Goal: Check status: Check status

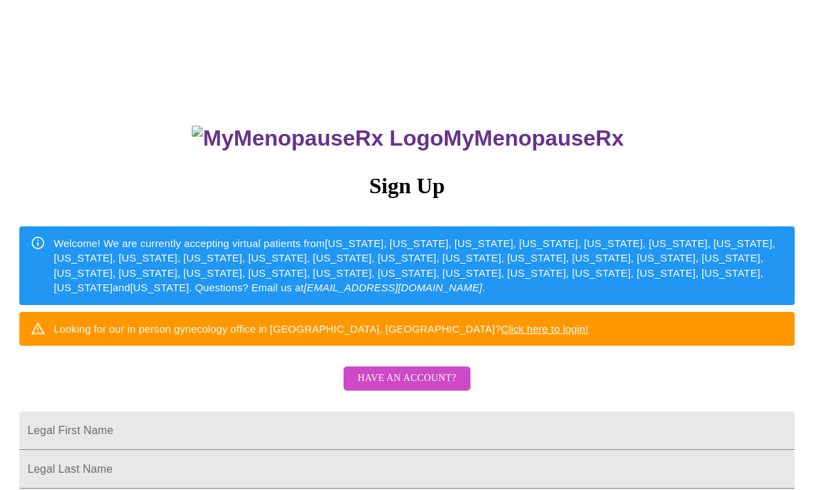
click at [414, 257] on div "Welcome! We are currently accepting virtual patients from Alabama, Arizona, Col…" at bounding box center [419, 265] width 730 height 70
click at [437, 341] on div "Looking for our in person gynecology office in Wheaton, IL? Click here to login!" at bounding box center [321, 329] width 535 height 26
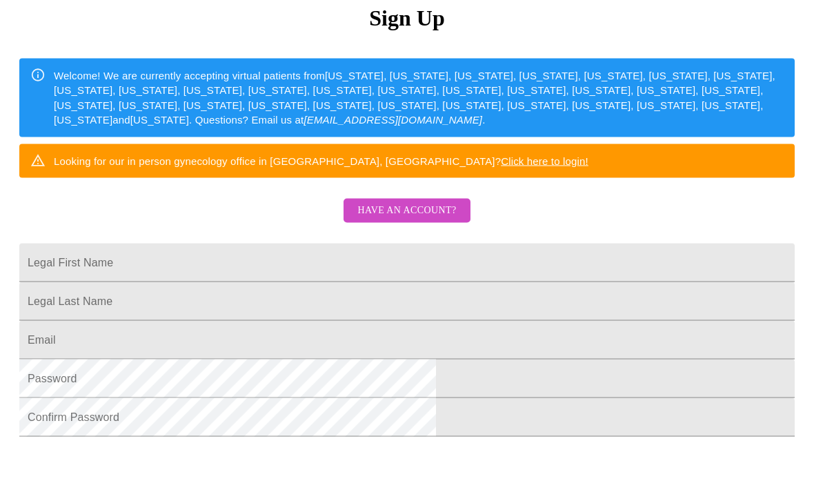
click at [417, 219] on span "Have an account?" at bounding box center [406, 210] width 99 height 17
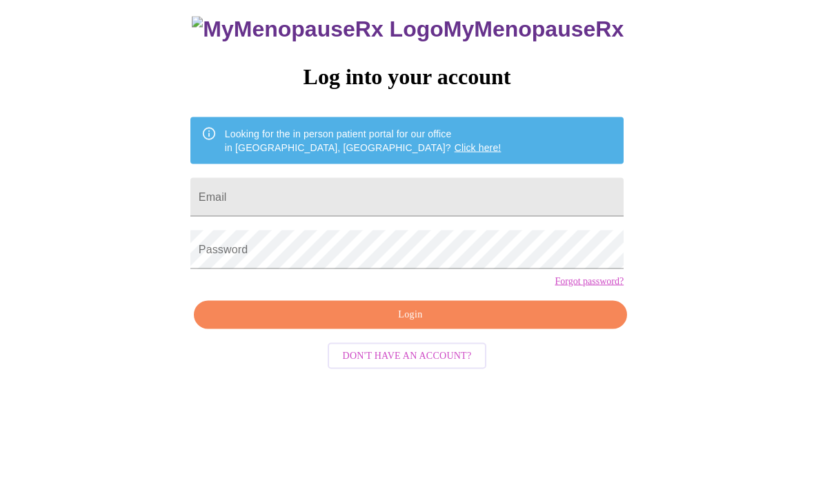
scroll to position [14, 0]
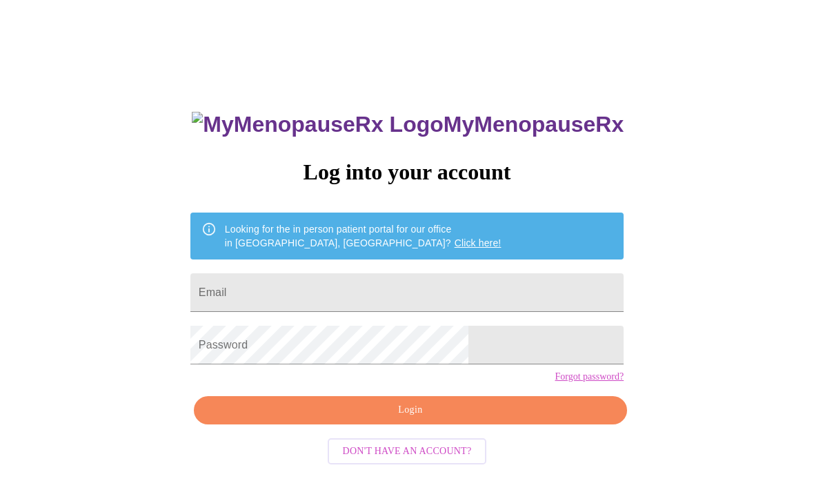
click at [410, 293] on input "Email" at bounding box center [406, 292] width 433 height 39
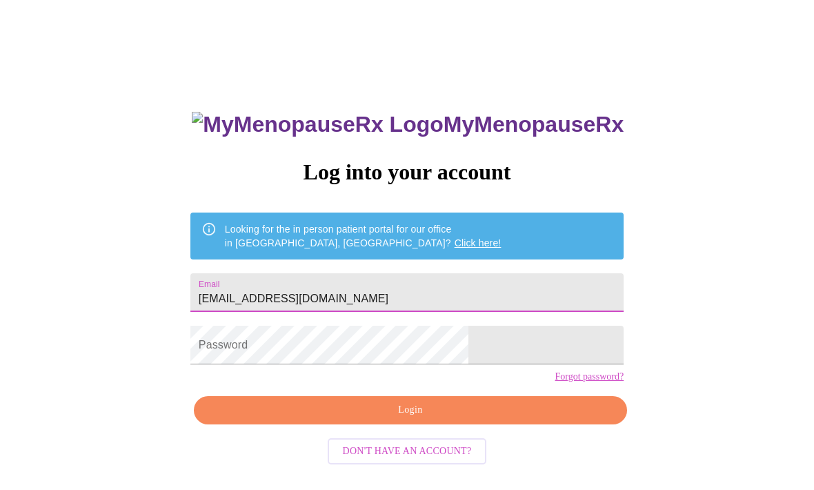
type input "Mlyles95@gmail.com"
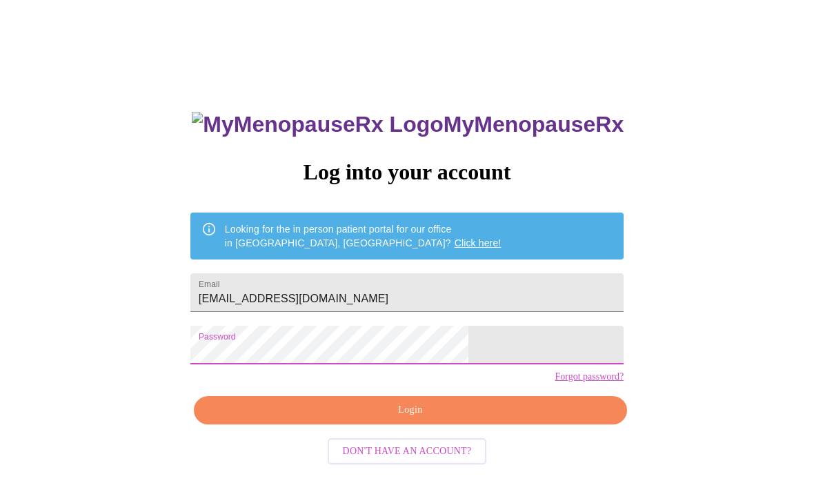
click at [455, 419] on span "Login" at bounding box center [410, 409] width 401 height 17
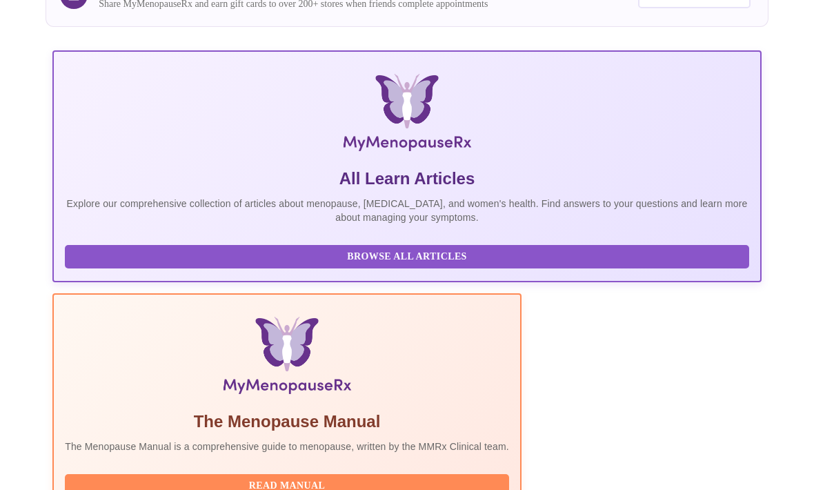
scroll to position [252, 0]
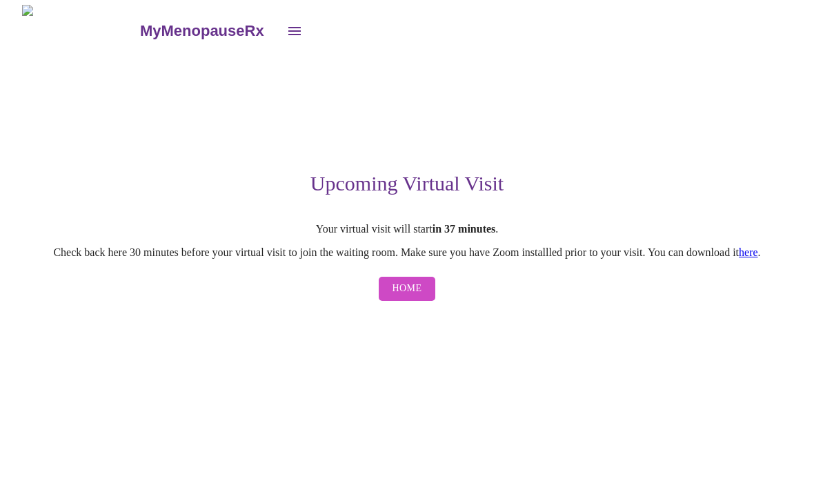
scroll to position [1, 0]
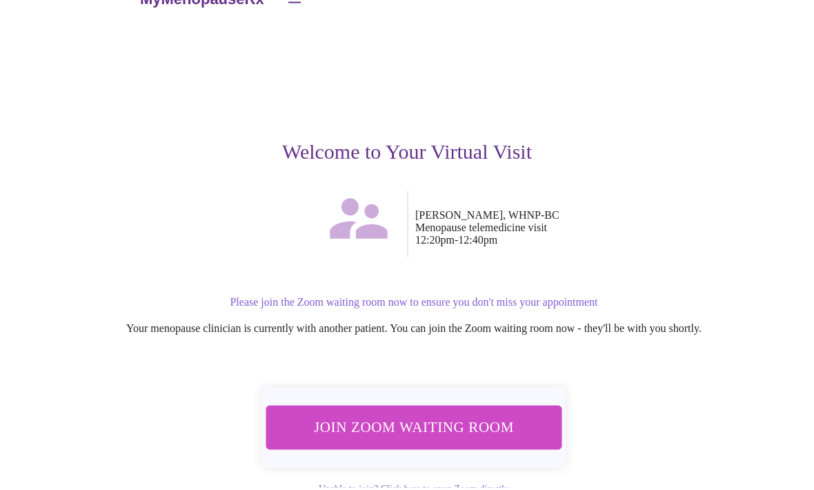
scroll to position [30, 0]
